Goal: Check status: Check status

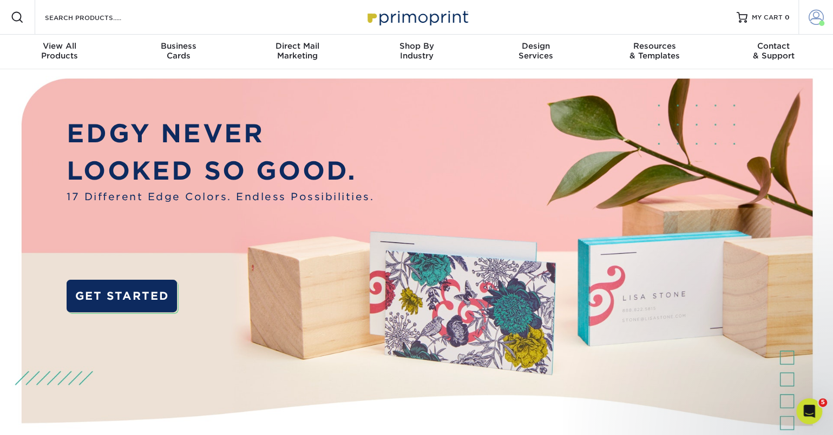
click at [811, 18] on span at bounding box center [816, 17] width 15 height 15
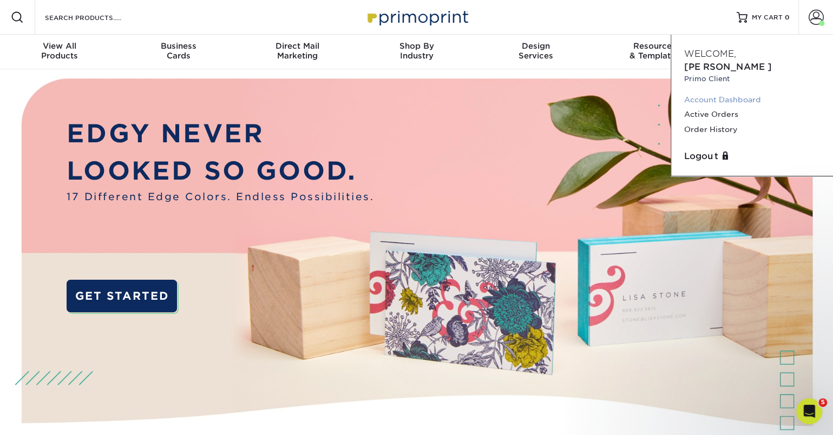
click at [708, 93] on link "Account Dashboard" at bounding box center [752, 100] width 136 height 15
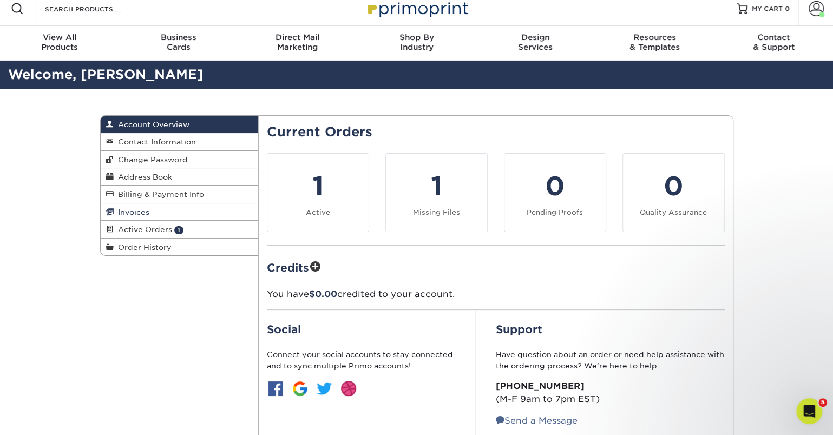
scroll to position [10, 0]
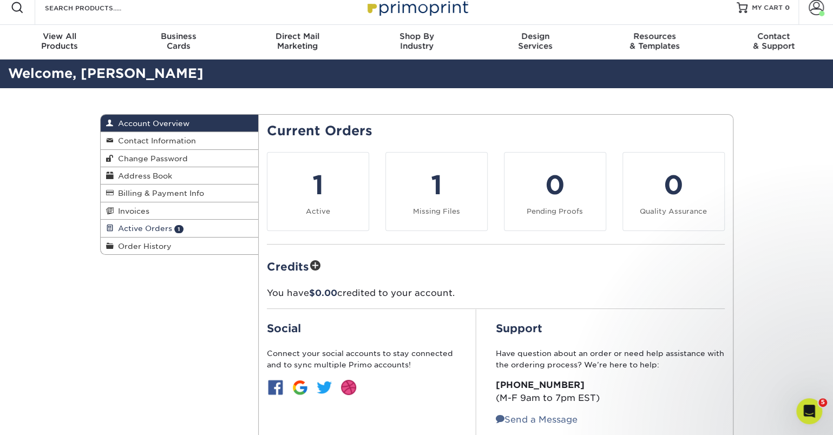
click at [152, 226] on span "Active Orders" at bounding box center [143, 228] width 58 height 9
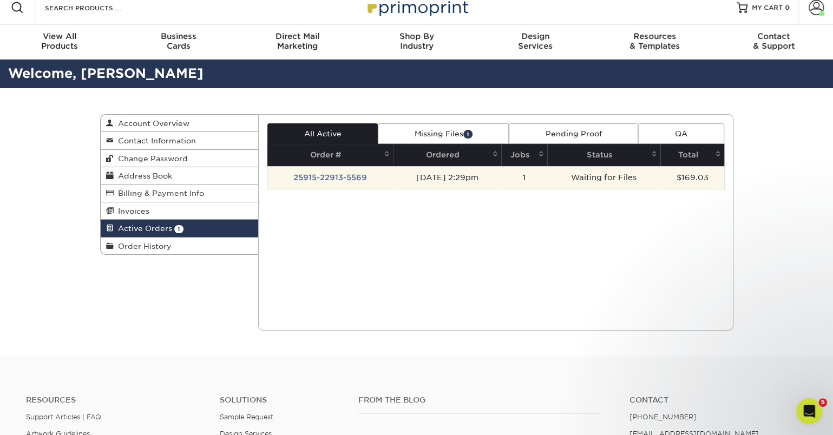
click at [690, 177] on td "$169.03" at bounding box center [691, 177] width 63 height 23
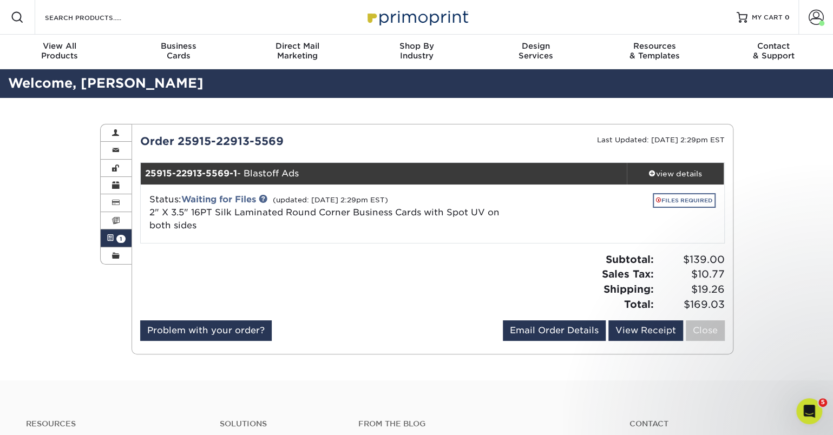
click at [685, 201] on link "FILES REQUIRED" at bounding box center [684, 200] width 63 height 15
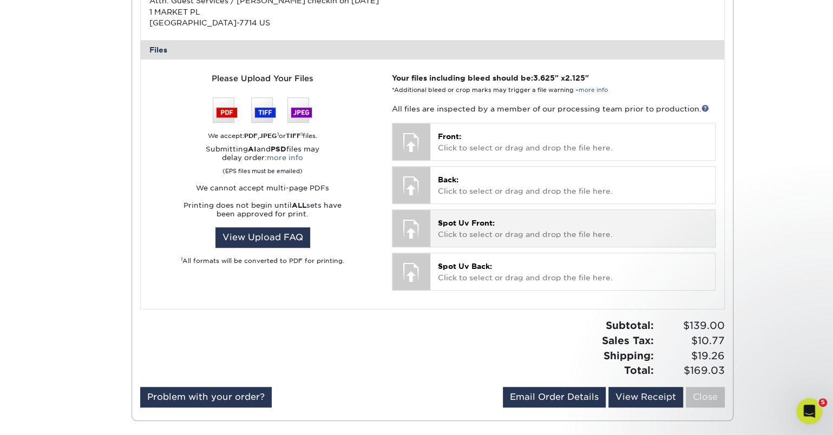
scroll to position [428, 0]
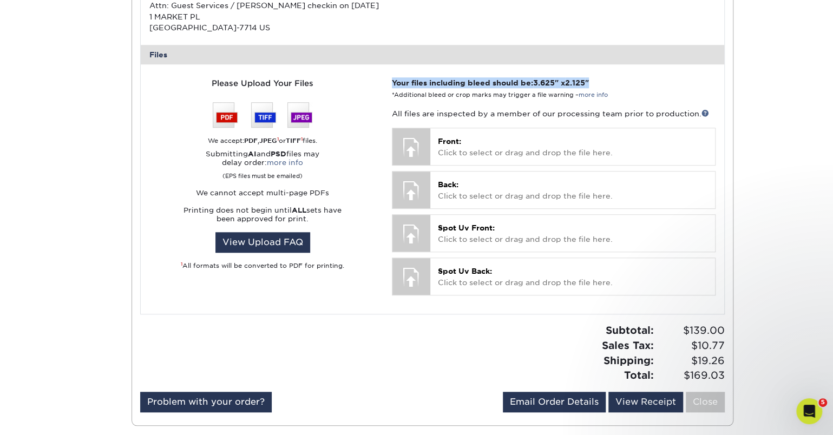
drag, startPoint x: 405, startPoint y: 75, endPoint x: 601, endPoint y: 77, distance: 196.5
click at [601, 77] on div "Your files including bleed should be: 3.625 " x 2.125 " *Additional bleed or cr…" at bounding box center [553, 189] width 339 height 224
copy strong "Your files including bleed should be: 3.625 " x 2.125 ""
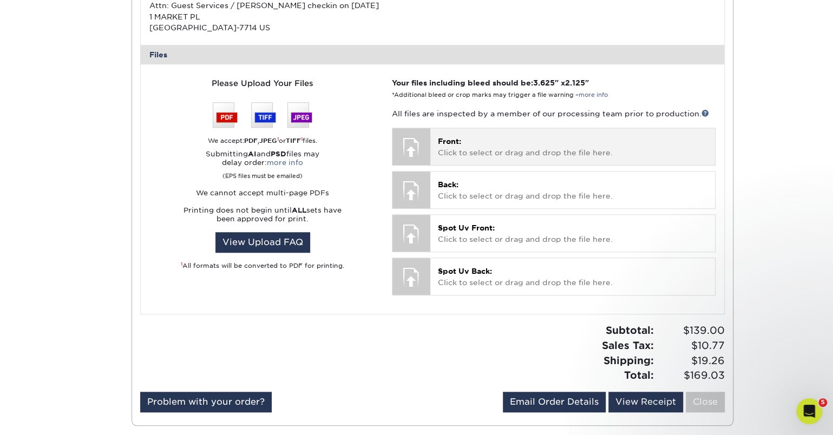
click at [463, 143] on p "Front: Click to select or drag and drop the file here." at bounding box center [572, 147] width 269 height 22
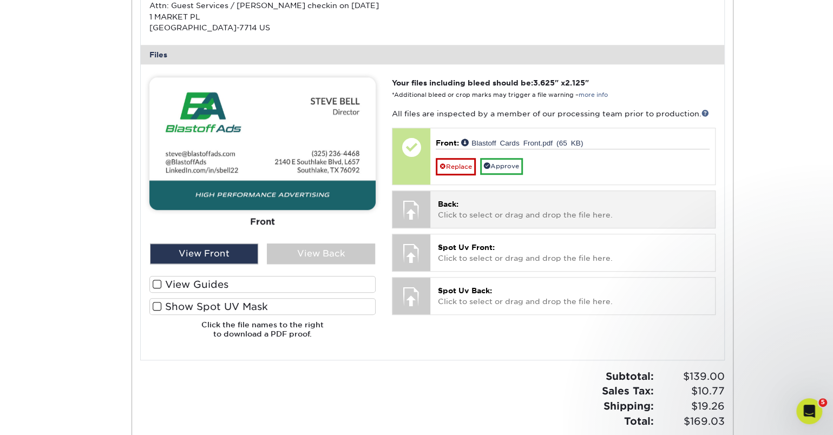
click at [486, 205] on p "Back: Click to select or drag and drop the file here." at bounding box center [572, 210] width 269 height 22
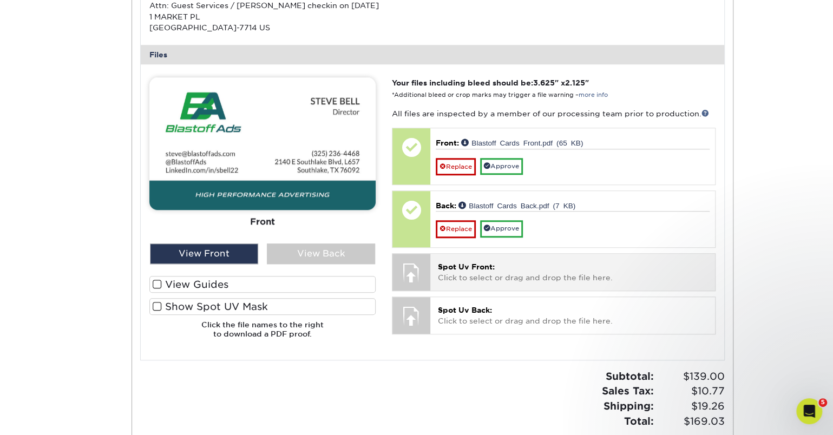
click at [475, 265] on p "Spot Uv Front: Click to select or drag and drop the file here." at bounding box center [572, 272] width 269 height 22
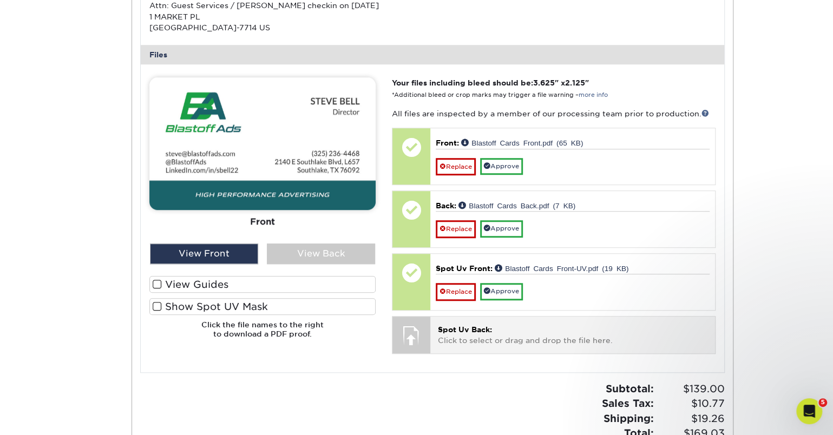
click at [475, 326] on p "Spot Uv Back: Click to select or drag and drop the file here." at bounding box center [572, 335] width 269 height 22
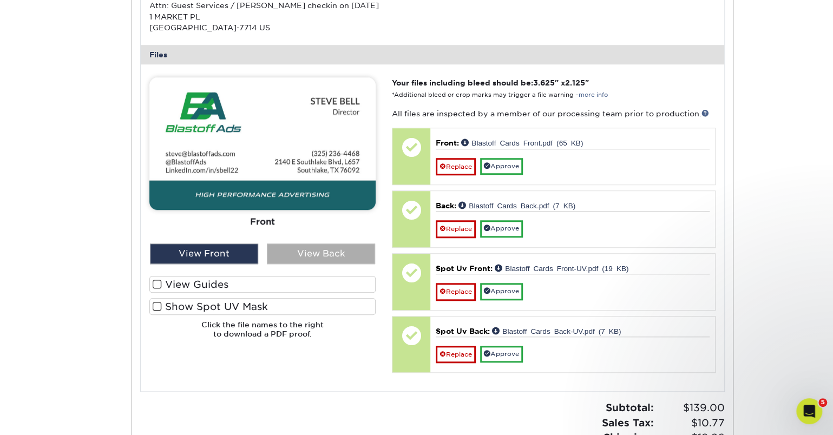
click at [301, 251] on div "View Back" at bounding box center [321, 254] width 108 height 21
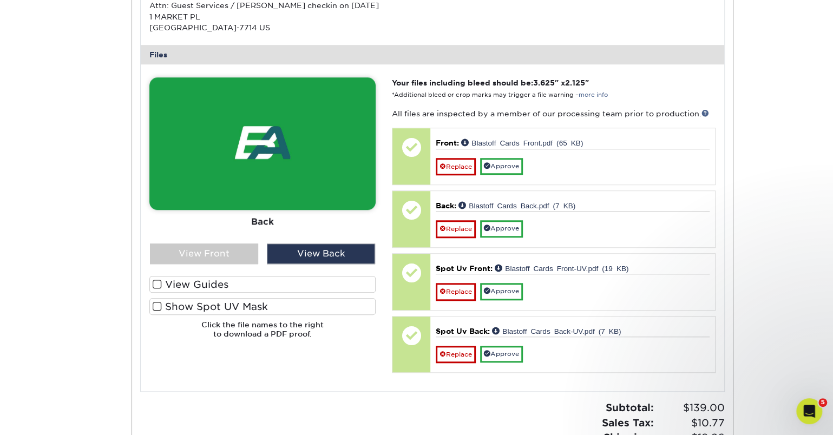
click at [157, 281] on span at bounding box center [157, 284] width 9 height 10
click at [0, 0] on input "View Guides" at bounding box center [0, 0] width 0 height 0
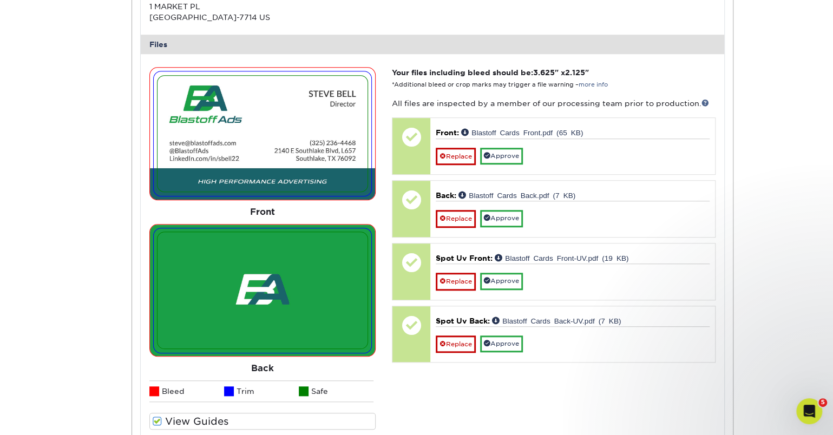
scroll to position [450, 0]
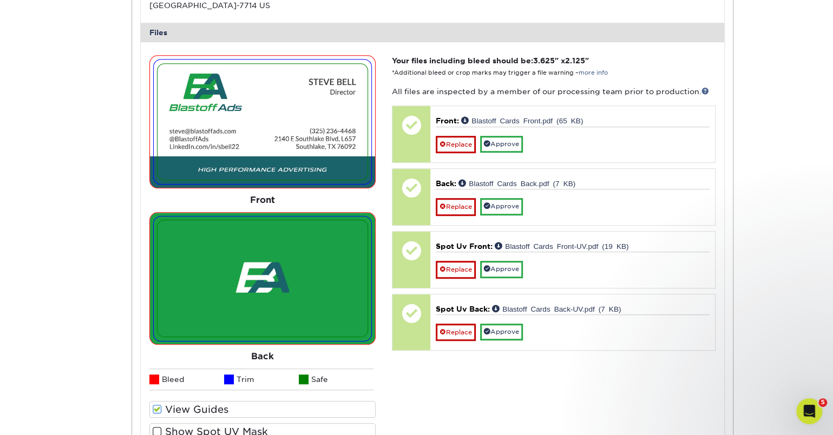
click at [157, 426] on span at bounding box center [157, 431] width 9 height 10
click at [0, 0] on input "Show Spot UV Mask" at bounding box center [0, 0] width 0 height 0
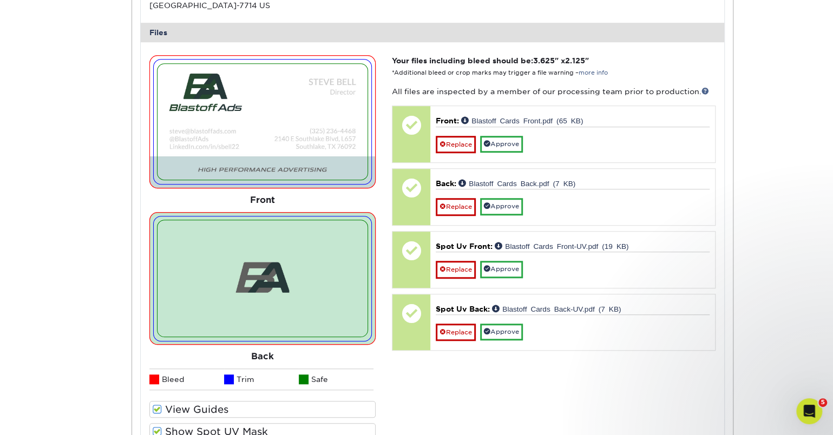
click at [279, 162] on img at bounding box center [261, 122] width 209 height 116
click at [272, 260] on img at bounding box center [261, 278] width 209 height 116
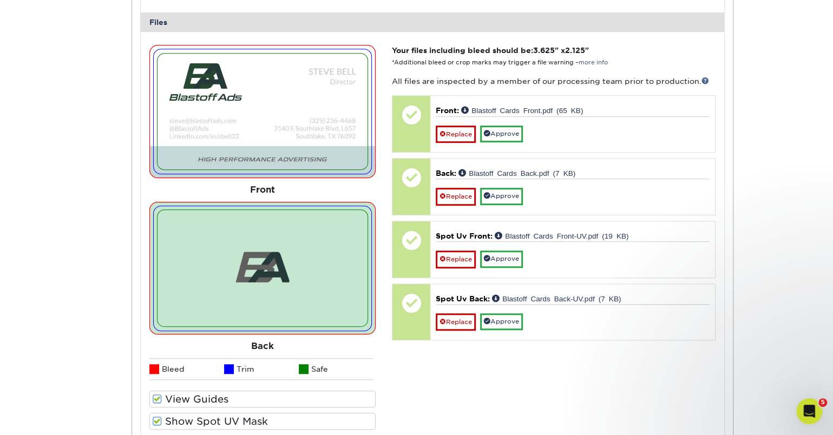
click at [156, 416] on span at bounding box center [157, 421] width 9 height 10
click at [0, 0] on input "Show Spot UV Mask" at bounding box center [0, 0] width 0 height 0
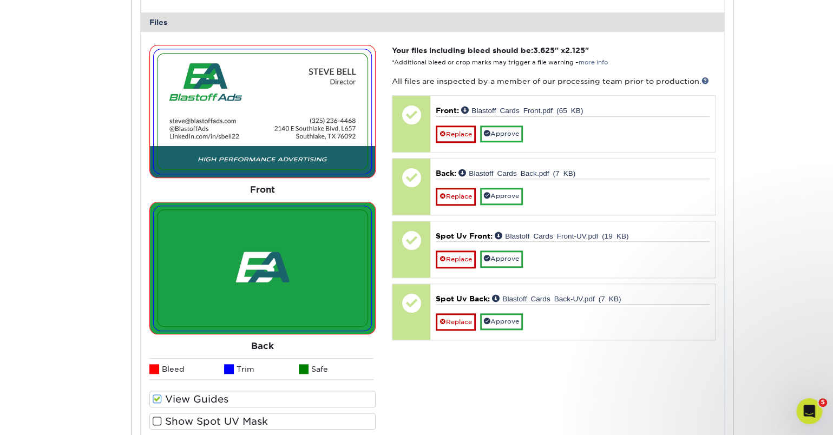
click at [156, 416] on span at bounding box center [157, 421] width 9 height 10
click at [0, 0] on input "Show Spot UV Mask" at bounding box center [0, 0] width 0 height 0
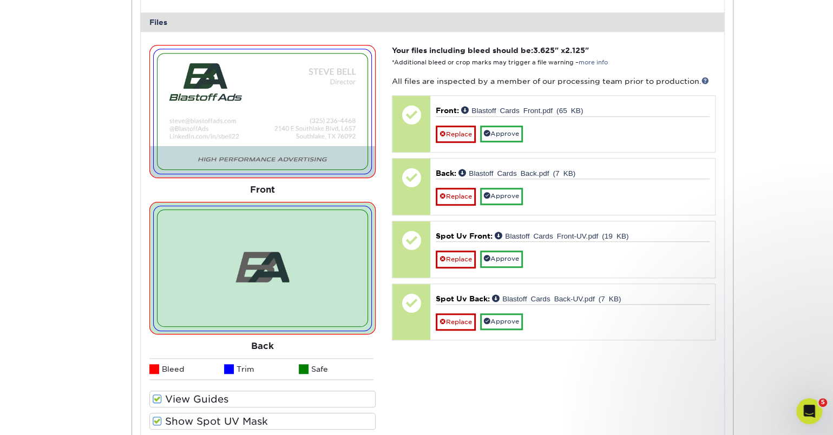
click at [156, 416] on span at bounding box center [157, 421] width 9 height 10
click at [0, 0] on input "Show Spot UV Mask" at bounding box center [0, 0] width 0 height 0
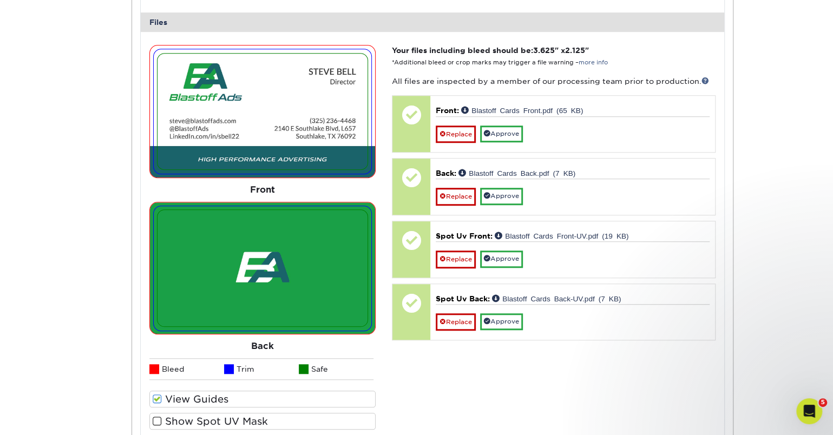
click at [156, 416] on span at bounding box center [157, 421] width 9 height 10
click at [0, 0] on input "Show Spot UV Mask" at bounding box center [0, 0] width 0 height 0
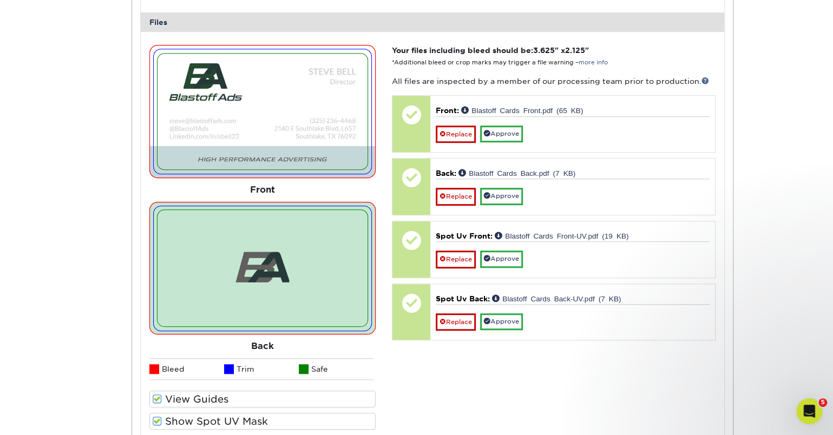
click at [514, 402] on div "Your files including bleed should be: 3.625 " x 2.125 " *Additional bleed or cr…" at bounding box center [553, 253] width 339 height 417
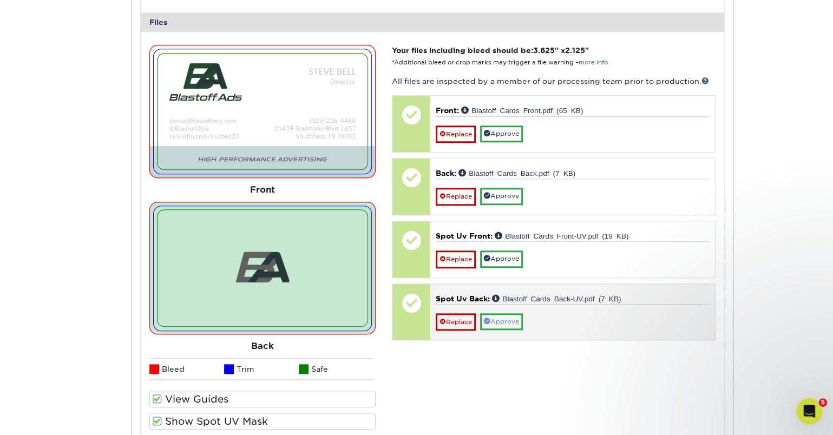
click at [513, 313] on link "Approve" at bounding box center [501, 321] width 43 height 17
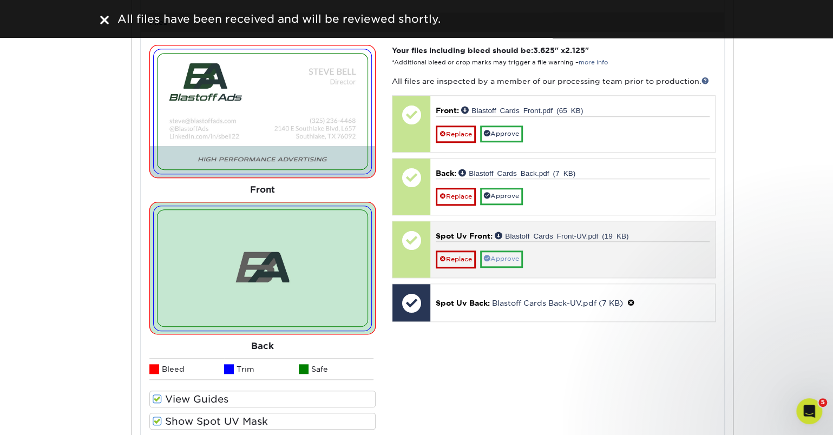
click at [508, 251] on link "Approve" at bounding box center [501, 259] width 43 height 17
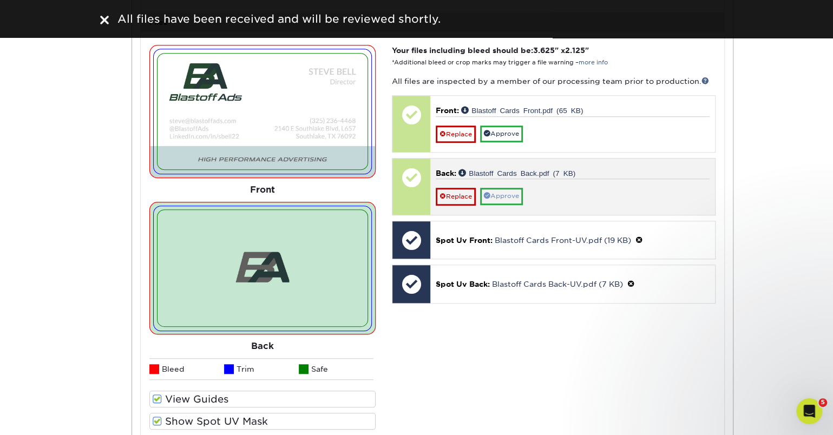
click at [510, 191] on link "Approve" at bounding box center [501, 196] width 43 height 17
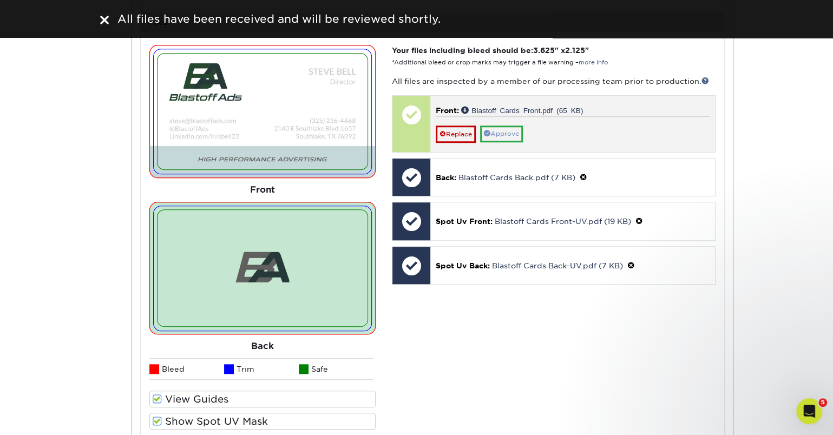
click at [501, 128] on link "Approve" at bounding box center [501, 134] width 43 height 17
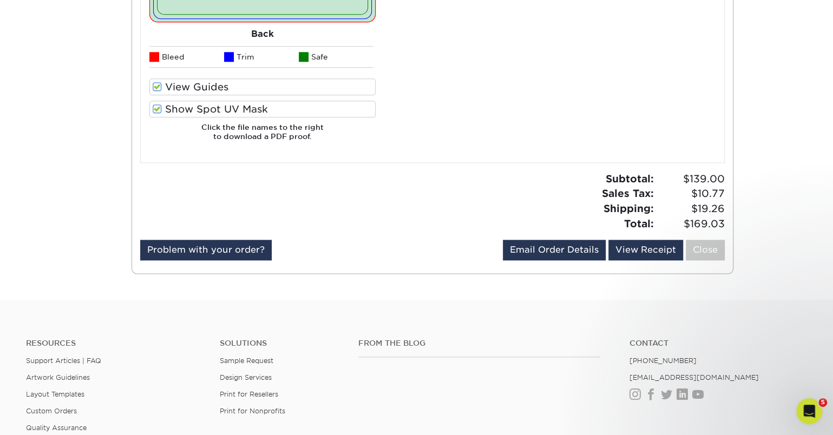
scroll to position [772, 0]
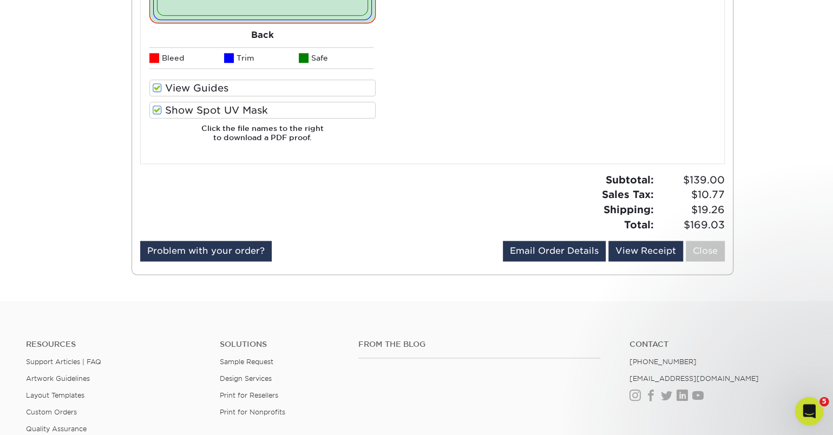
click at [810, 409] on icon "Open Intercom Messenger" at bounding box center [808, 410] width 18 height 18
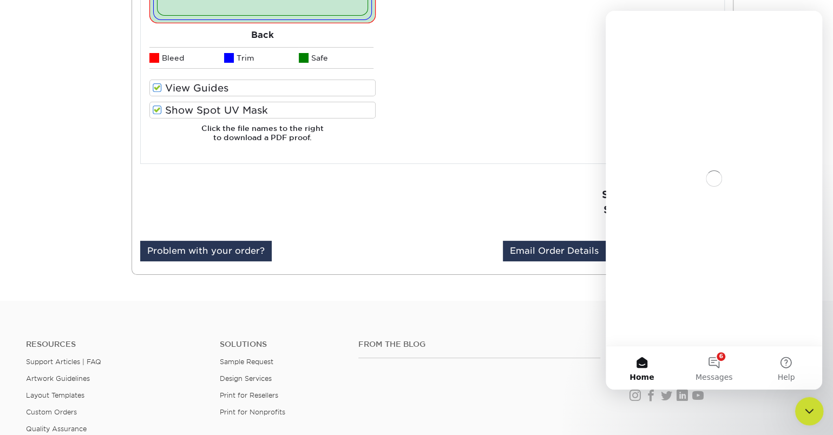
scroll to position [0, 0]
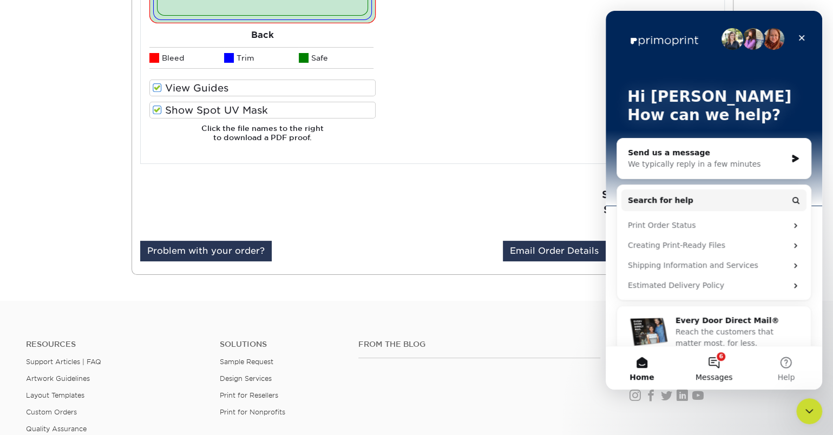
click at [722, 359] on button "6 Messages" at bounding box center [714, 367] width 72 height 43
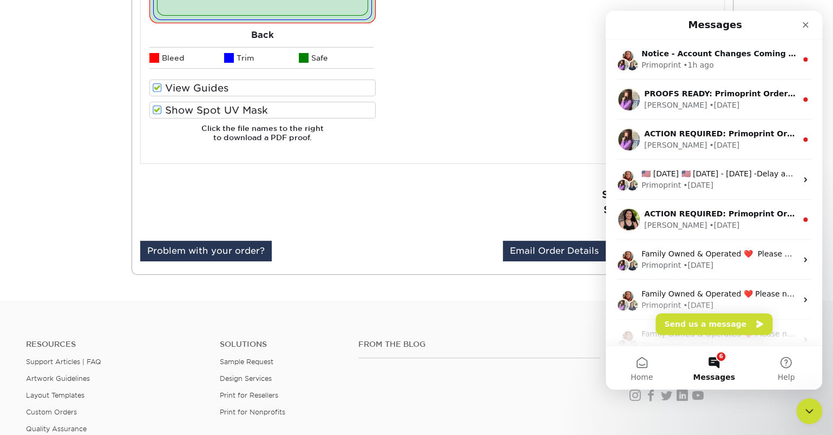
click at [456, 314] on div "Resources Support Articles | FAQ Artwork Guidelines Layout Templates Custom Ord…" at bounding box center [416, 403] width 833 height 179
click at [802, 25] on icon "Close" at bounding box center [805, 25] width 9 height 9
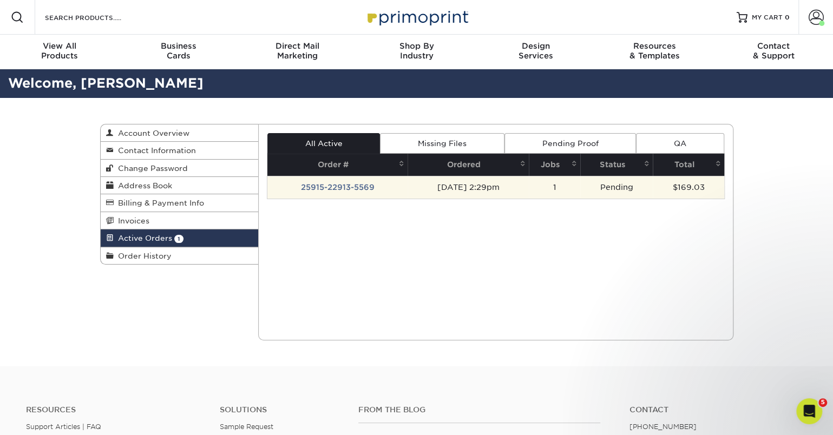
click at [627, 185] on td "Pending" at bounding box center [616, 187] width 73 height 23
